Goal: Navigation & Orientation: Find specific page/section

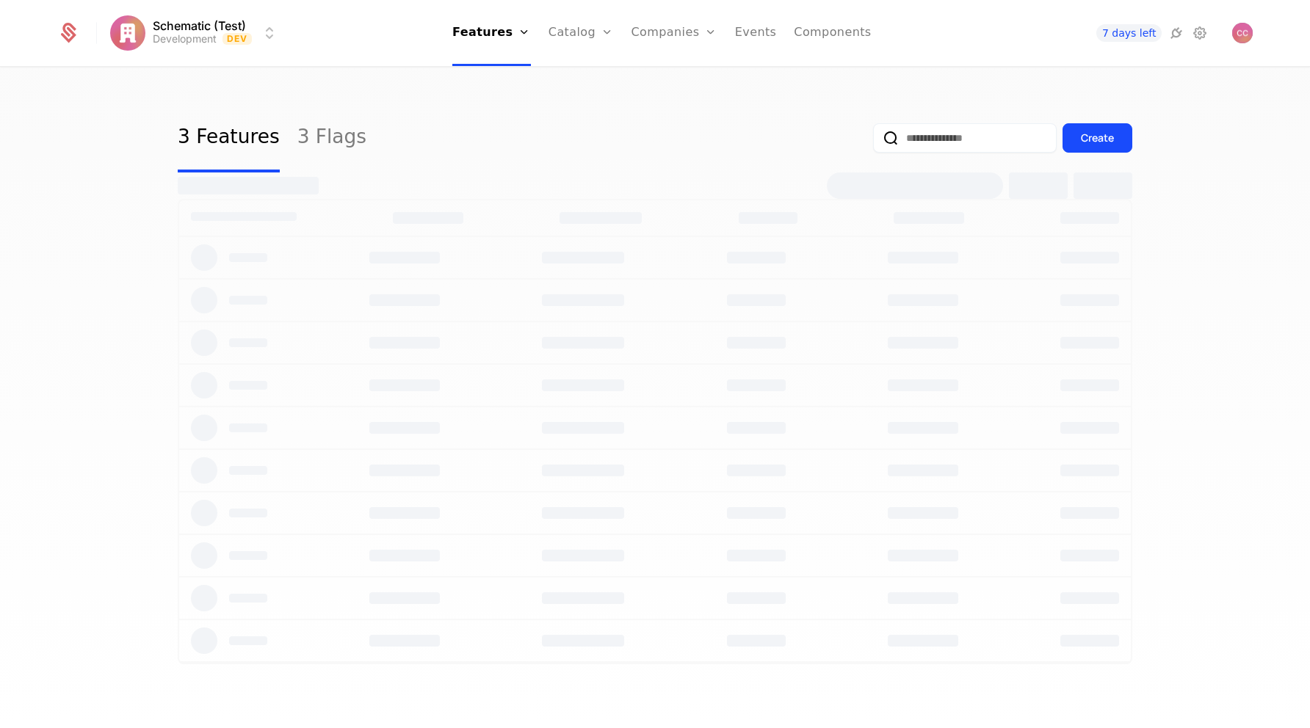
select select "***"
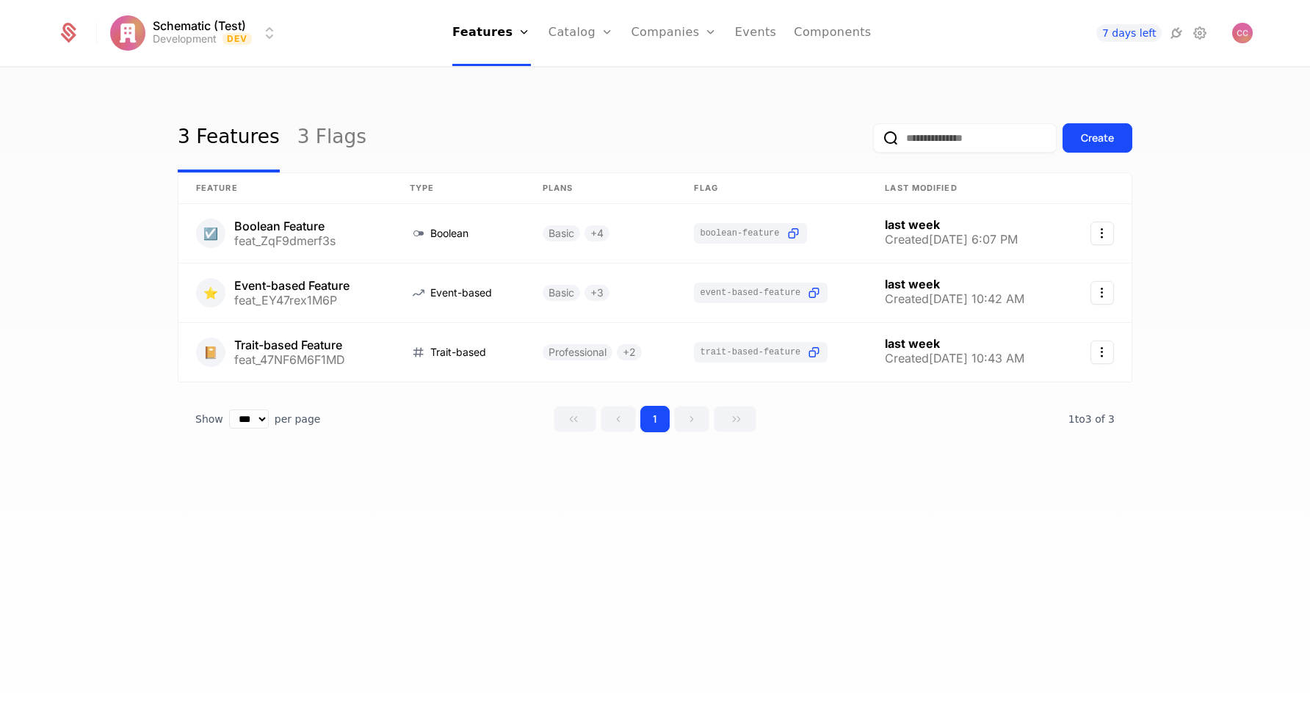
click at [615, 147] on link "Configuration" at bounding box center [604, 143] width 76 height 12
